Goal: Book appointment/travel/reservation

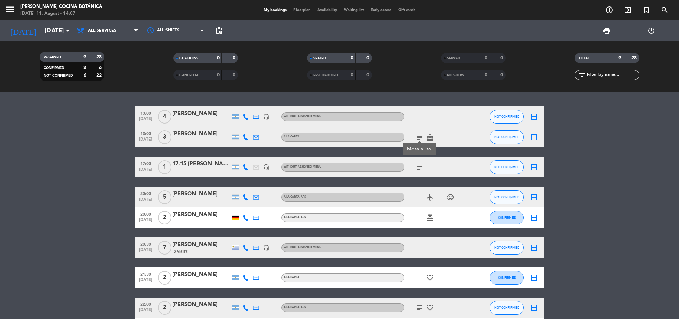
click at [267, 114] on icon "headset_mic" at bounding box center [266, 117] width 6 height 6
click at [502, 115] on span "NOT CONFIRMED" at bounding box center [506, 117] width 25 height 4
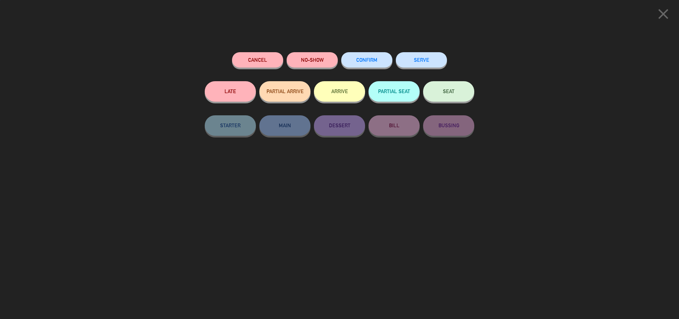
click at [308, 62] on button "NO-SHOW" at bounding box center [311, 59] width 51 height 15
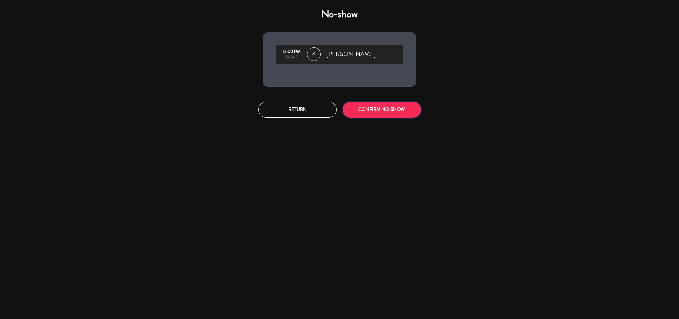
click at [380, 113] on button "CONFIRM NO-SHOW" at bounding box center [381, 110] width 78 height 16
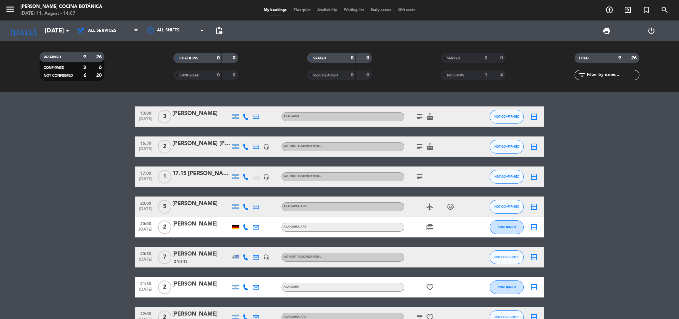
click at [421, 114] on icon "subject" at bounding box center [419, 117] width 8 height 8
click at [419, 148] on icon "subject" at bounding box center [419, 147] width 8 height 8
click at [432, 143] on icon "cake" at bounding box center [430, 147] width 8 height 8
click at [53, 33] on input "[DATE]" at bounding box center [81, 31] width 80 height 14
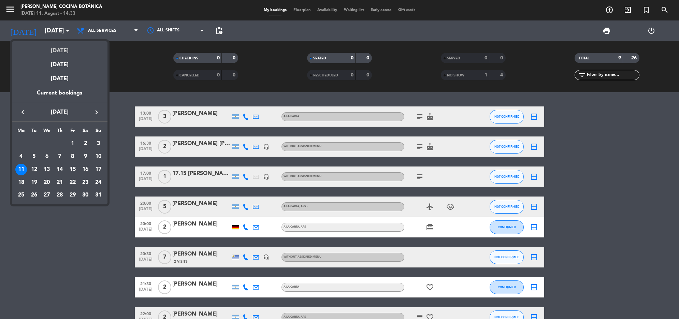
click at [65, 50] on div "[DATE]" at bounding box center [59, 48] width 95 height 14
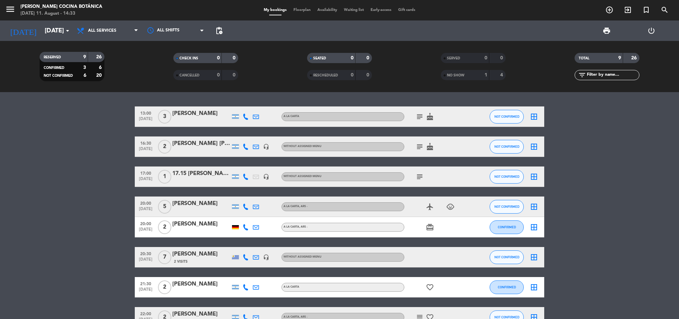
click at [144, 9] on div "menu [PERSON_NAME] Cocina Botánica [DATE] 11. August - 14:33" at bounding box center [85, 10] width 170 height 16
click at [110, 23] on span "All services" at bounding box center [107, 30] width 68 height 15
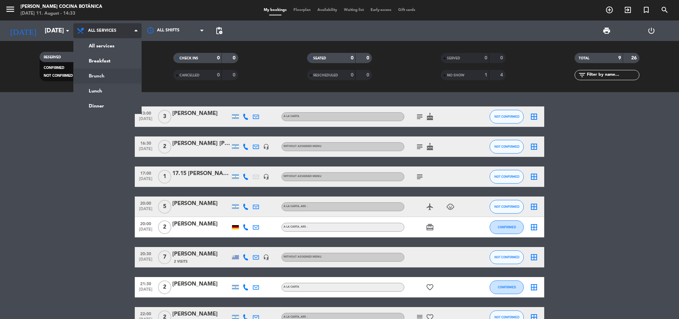
click at [112, 72] on div "menu [PERSON_NAME] Cocina Botánica [DATE] 11. August - 14:33 My bookings Floorp…" at bounding box center [339, 46] width 679 height 92
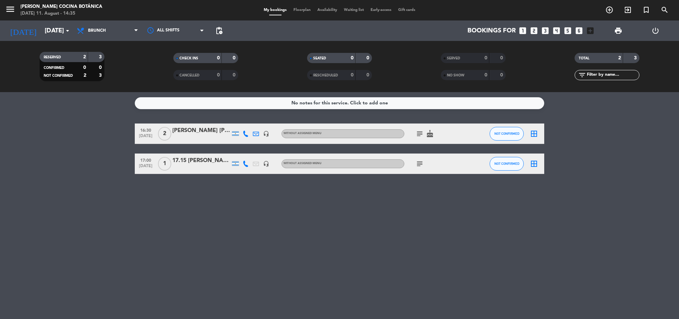
click at [657, 288] on div "No notes for this service. Click to add one 16:30 [DATE] 2 [PERSON_NAME] [PERSO…" at bounding box center [339, 205] width 679 height 227
click at [94, 31] on span "Brunch" at bounding box center [97, 30] width 18 height 5
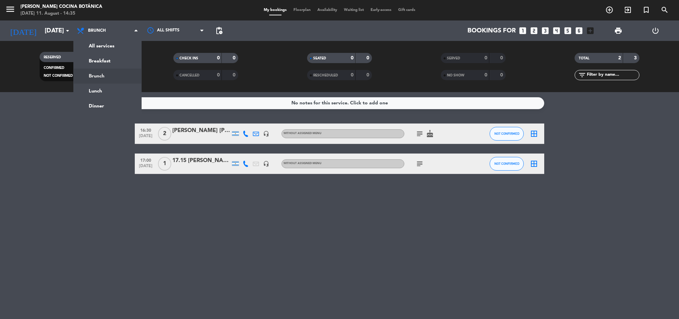
click at [183, 284] on div "No notes for this service. Click to add one 16:30 [DATE] 2 [PERSON_NAME] [PERSO…" at bounding box center [339, 205] width 679 height 227
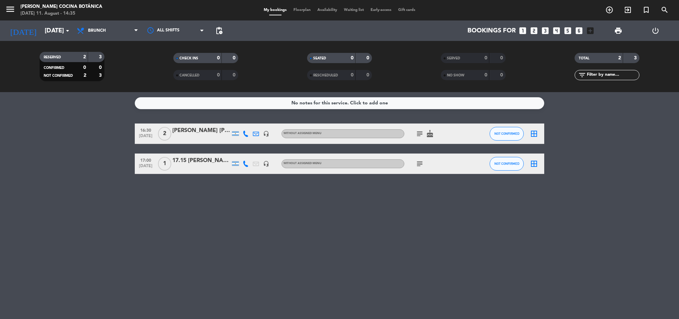
click at [545, 31] on icon "looks_3" at bounding box center [545, 30] width 9 height 9
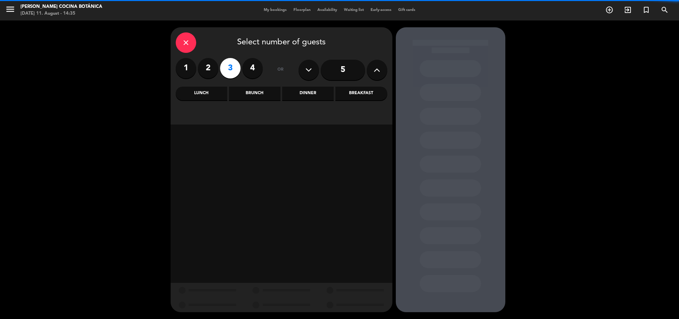
click at [250, 95] on div "Brunch" at bounding box center [254, 94] width 51 height 14
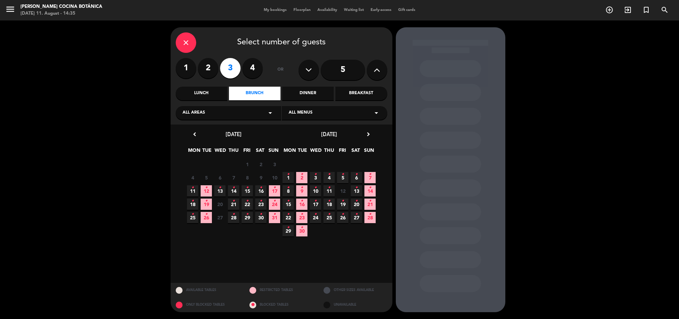
click at [191, 188] on icon "•" at bounding box center [192, 187] width 2 height 11
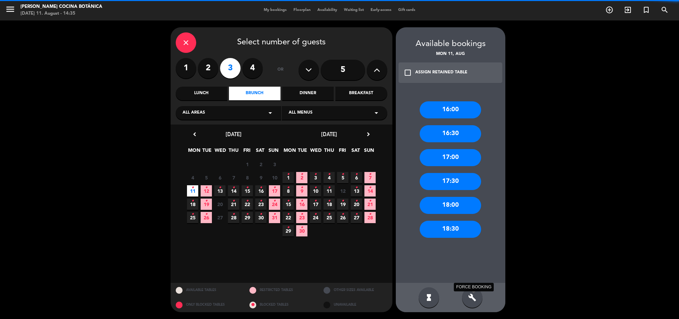
click at [475, 299] on icon "build" at bounding box center [472, 297] width 8 height 8
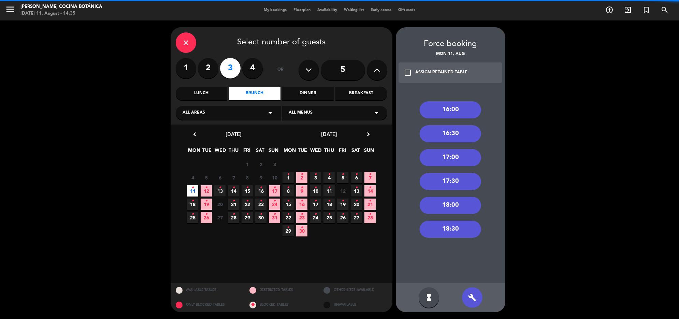
click at [463, 209] on div "18:00" at bounding box center [449, 205] width 61 height 17
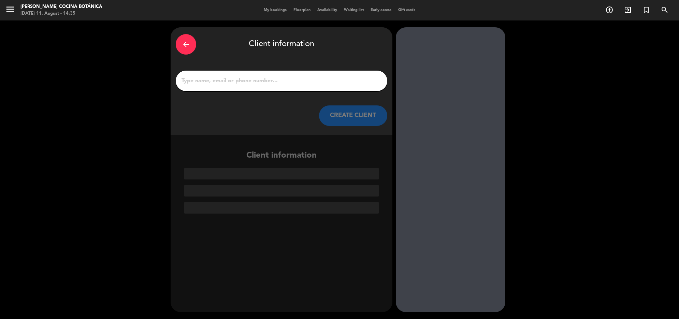
click at [299, 88] on div at bounding box center [281, 81] width 211 height 20
click at [306, 86] on div at bounding box center [281, 81] width 211 height 20
click at [272, 56] on div "arrow_back Client information" at bounding box center [281, 44] width 211 height 24
click at [275, 69] on div "arrow_back Client information CREATE CLIENT" at bounding box center [282, 80] width 222 height 107
click at [285, 85] on input "1" at bounding box center [281, 81] width 201 height 10
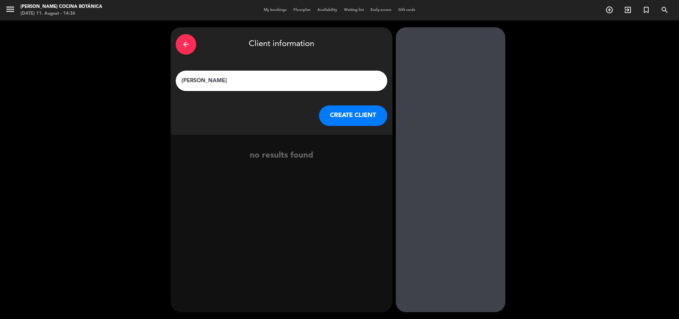
type input "[PERSON_NAME]"
click at [379, 117] on button "CREATE CLIENT" at bounding box center [353, 115] width 68 height 20
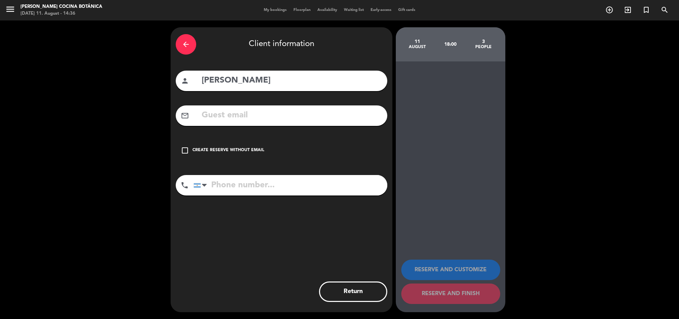
click at [354, 117] on input "text" at bounding box center [291, 115] width 181 height 14
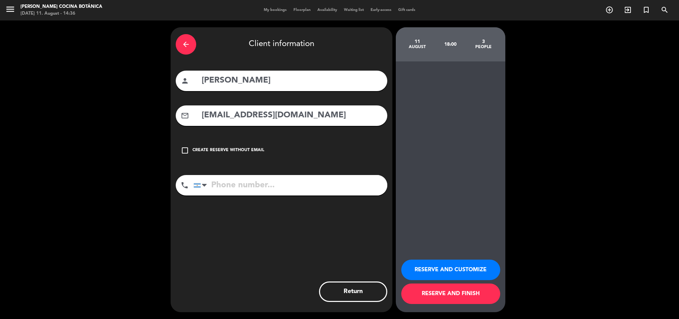
type input "[EMAIL_ADDRESS][DOMAIN_NAME]"
click at [256, 180] on input "tel" at bounding box center [290, 185] width 194 height 20
type input "1121548848"
click at [485, 269] on button "RESERVE AND CUSTOMIZE" at bounding box center [450, 270] width 99 height 20
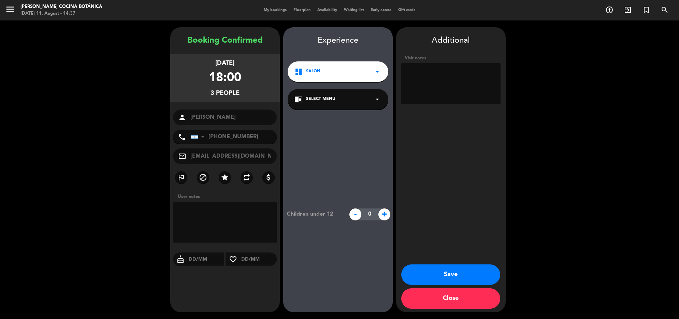
drag, startPoint x: 453, startPoint y: 88, endPoint x: 449, endPoint y: 88, distance: 3.8
click at [451, 88] on textarea at bounding box center [450, 83] width 99 height 41
type textarea "preferencia afuera."
click at [479, 273] on button "Save" at bounding box center [450, 274] width 99 height 20
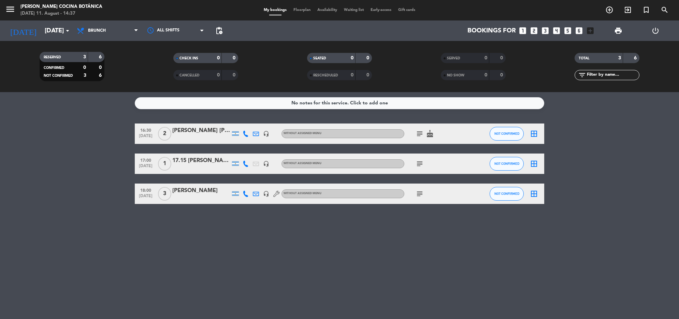
click at [417, 194] on icon "subject" at bounding box center [419, 194] width 8 height 8
drag, startPoint x: 425, startPoint y: 229, endPoint x: 420, endPoint y: 217, distance: 12.9
click at [425, 229] on div "No notes for this service. Click to add one 16:30 [DATE] 2 [PERSON_NAME] [PERSO…" at bounding box center [339, 205] width 679 height 227
click at [419, 134] on icon "subject" at bounding box center [419, 134] width 8 height 8
click at [104, 33] on span "Brunch" at bounding box center [107, 30] width 68 height 15
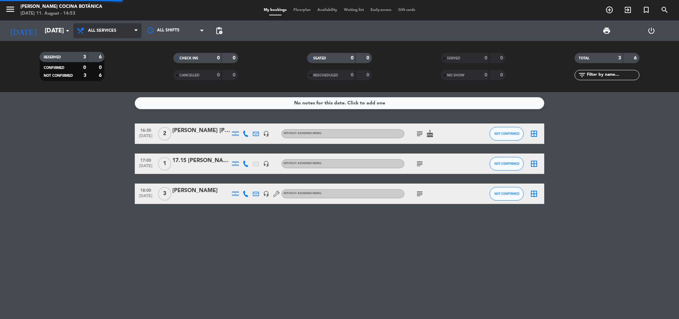
click at [106, 38] on div "All services Breakfast Brunch Lunch Dinner All services All services Breakfast …" at bounding box center [107, 30] width 68 height 20
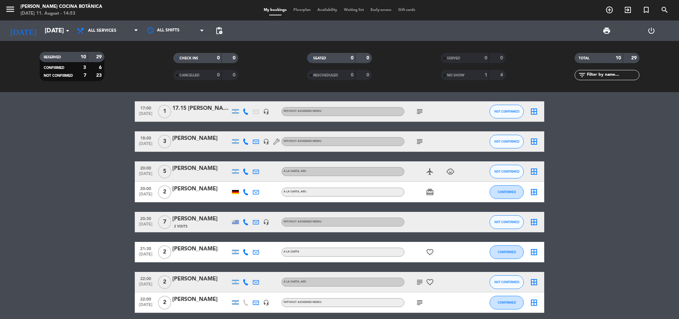
scroll to position [50, 0]
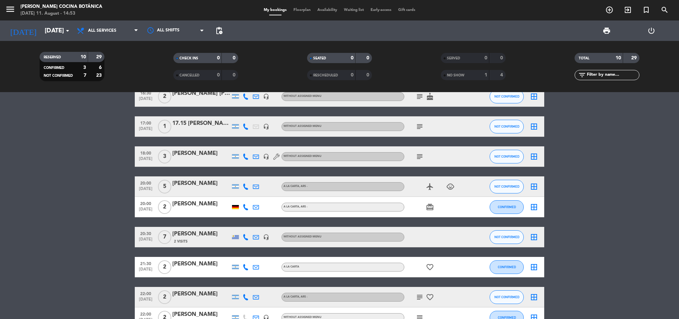
click at [432, 186] on icon "airplanemode_active" at bounding box center [430, 186] width 8 height 8
click at [447, 183] on icon "child_care" at bounding box center [450, 186] width 8 height 8
click at [103, 214] on bookings-row "13:00 [DATE] 3 [PERSON_NAME] A [PERSON_NAME] subject cake NOT CONFIRMED border_…" at bounding box center [339, 191] width 679 height 271
click at [456, 185] on div "airplanemode_active child_care" at bounding box center [434, 186] width 61 height 20
click at [451, 183] on icon "child_care" at bounding box center [450, 186] width 8 height 8
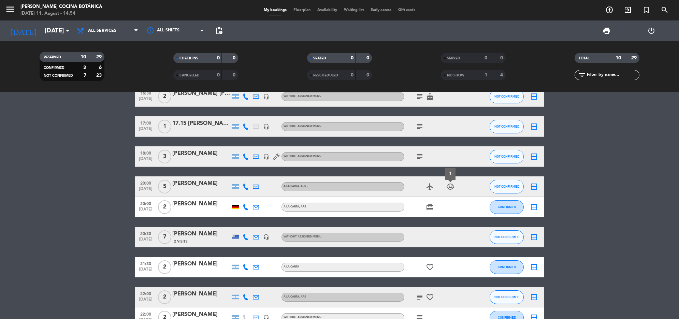
click at [430, 188] on icon "airplanemode_active" at bounding box center [430, 186] width 8 height 8
click at [16, 206] on bookings-row "13:00 [DATE] 3 [PERSON_NAME] A [PERSON_NAME] subject cake NOT CONFIRMED border_…" at bounding box center [339, 191] width 679 height 271
click at [185, 185] on div "[PERSON_NAME]" at bounding box center [201, 183] width 58 height 9
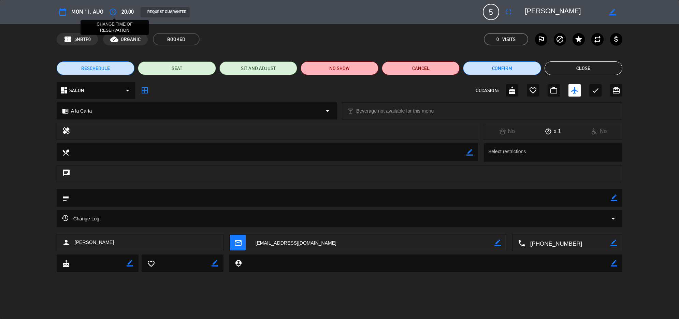
click at [113, 13] on icon "access_time" at bounding box center [113, 12] width 8 height 8
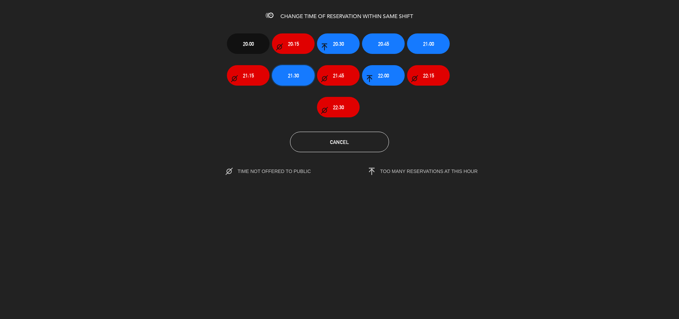
click at [294, 76] on span "21:30" at bounding box center [293, 76] width 11 height 8
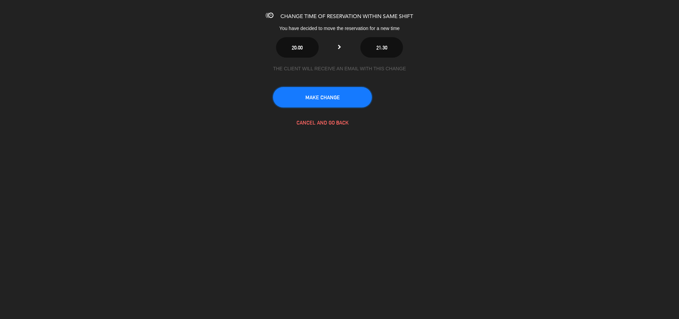
click at [318, 99] on button "MAKE CHANGE" at bounding box center [322, 97] width 99 height 20
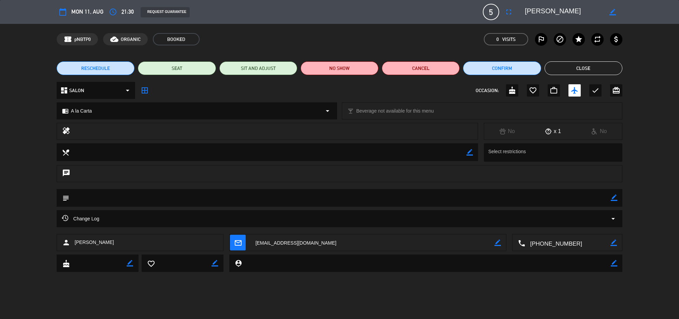
click at [576, 69] on button "Close" at bounding box center [583, 68] width 78 height 14
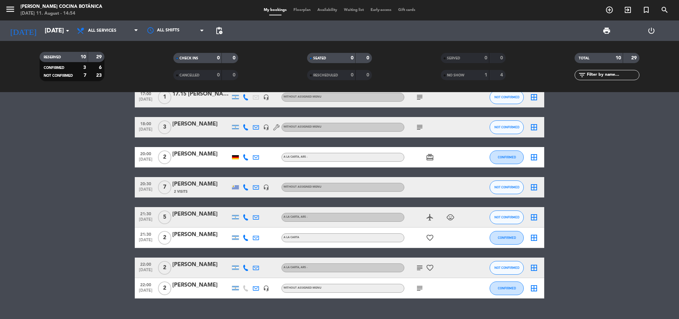
scroll to position [93, 0]
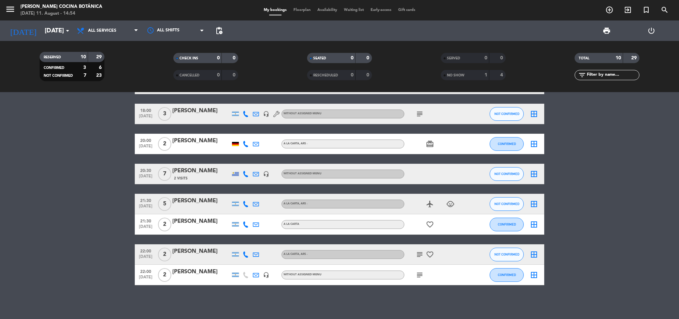
click at [427, 202] on icon "airplanemode_active" at bounding box center [430, 204] width 8 height 8
click at [86, 229] on bookings-row "13:00 [DATE] 3 [PERSON_NAME] A [PERSON_NAME] subject cake NOT CONFIRMED border_…" at bounding box center [339, 149] width 679 height 271
